Goal: Task Accomplishment & Management: Manage account settings

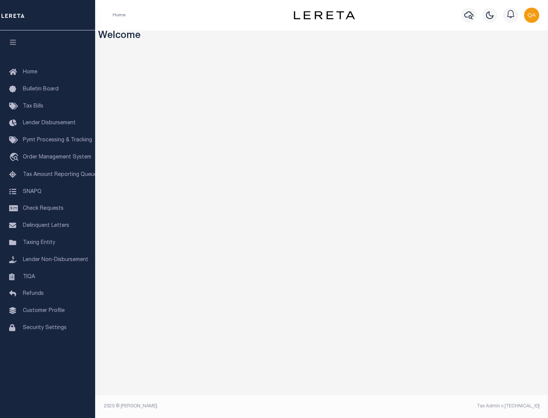
click at [48, 209] on span "Check Requests" at bounding box center [43, 208] width 41 height 5
select select "50"
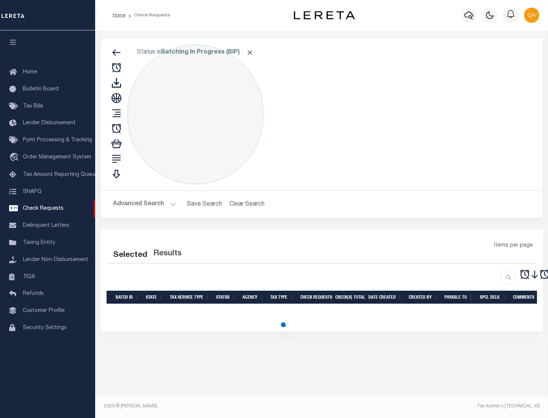
select select "50"
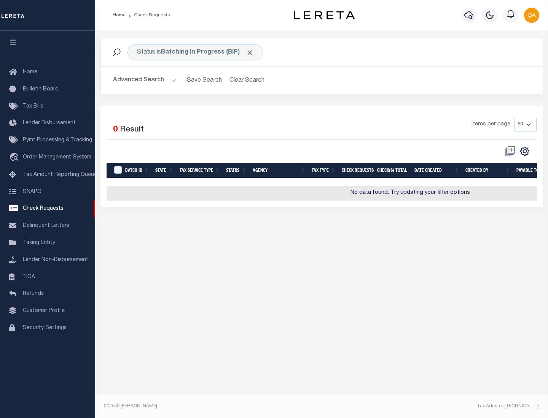
click at [250, 52] on span "Click to Remove" at bounding box center [250, 53] width 8 height 8
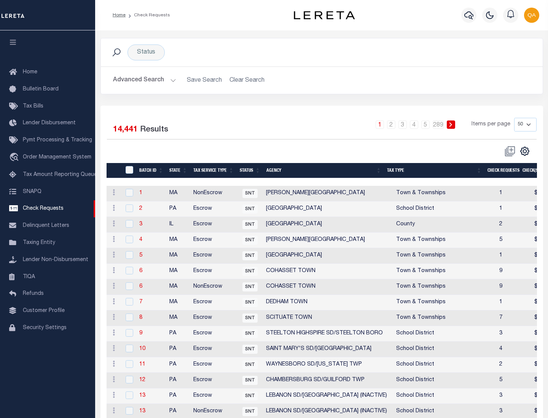
scroll to position [367, 0]
